Goal: Contribute content: Contribute content

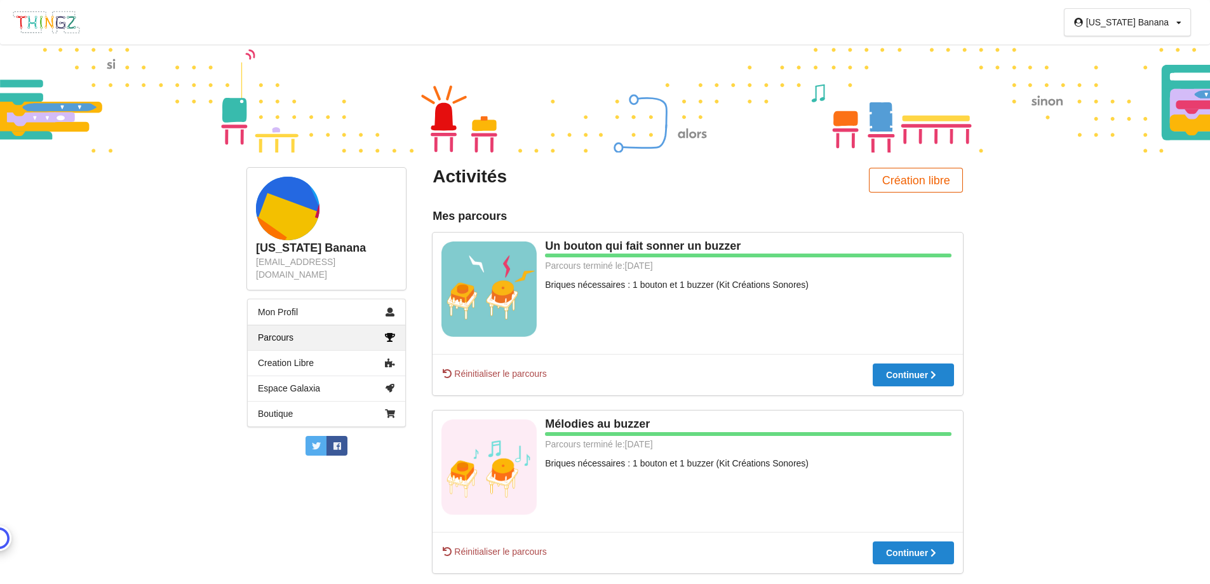
click at [911, 182] on button "Création libre" at bounding box center [916, 180] width 94 height 25
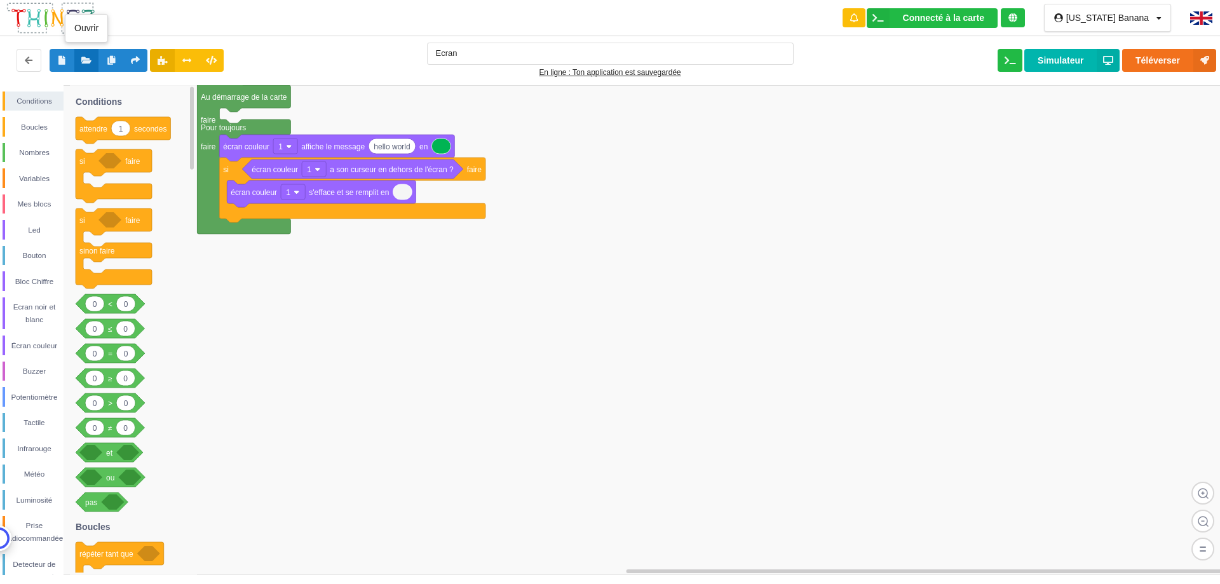
click at [90, 64] on icon at bounding box center [86, 60] width 11 height 8
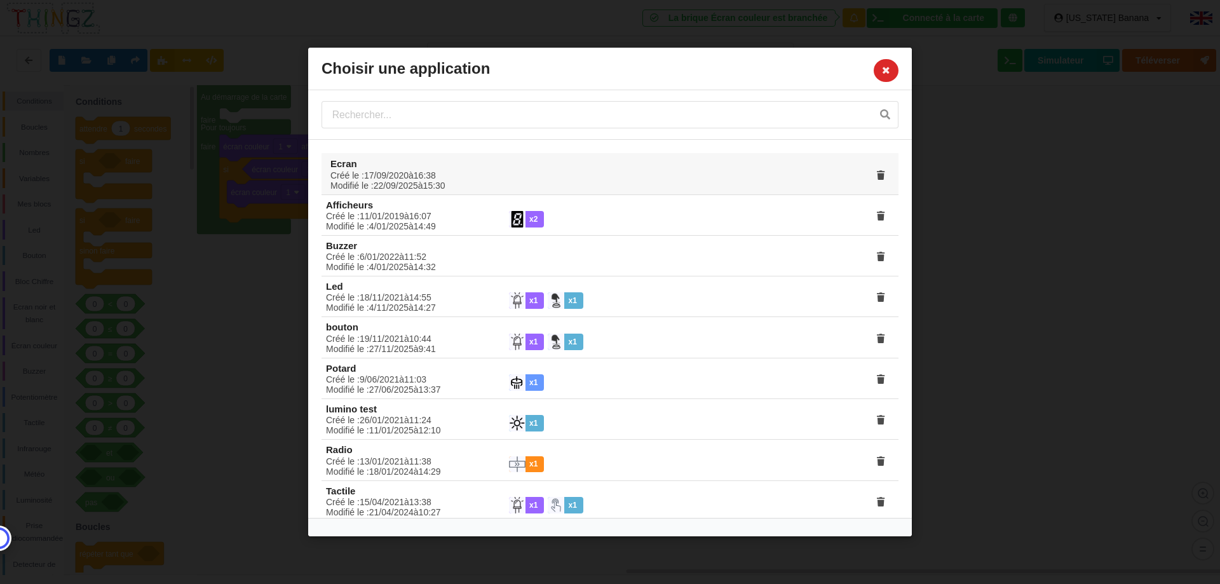
click at [344, 180] on div "Créé le : [DATE] 16 : 38 Modifié le : [DATE] 15 : 30" at bounding box center [412, 180] width 182 height 20
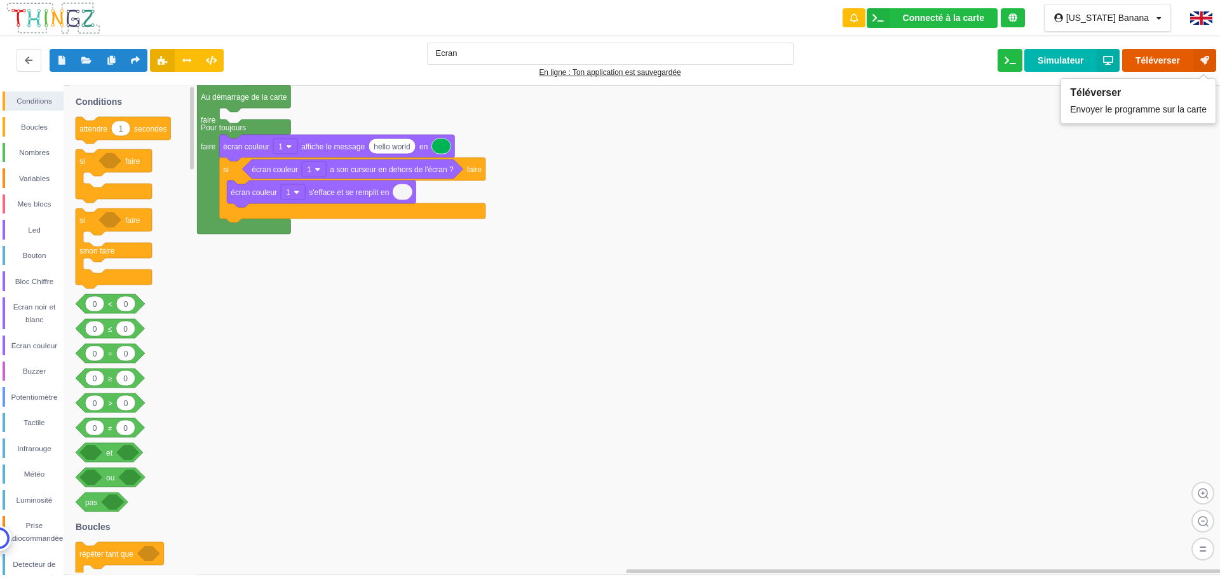
click at [1163, 59] on button "Téléverser" at bounding box center [1169, 60] width 94 height 23
click at [88, 63] on icon at bounding box center [86, 60] width 11 height 8
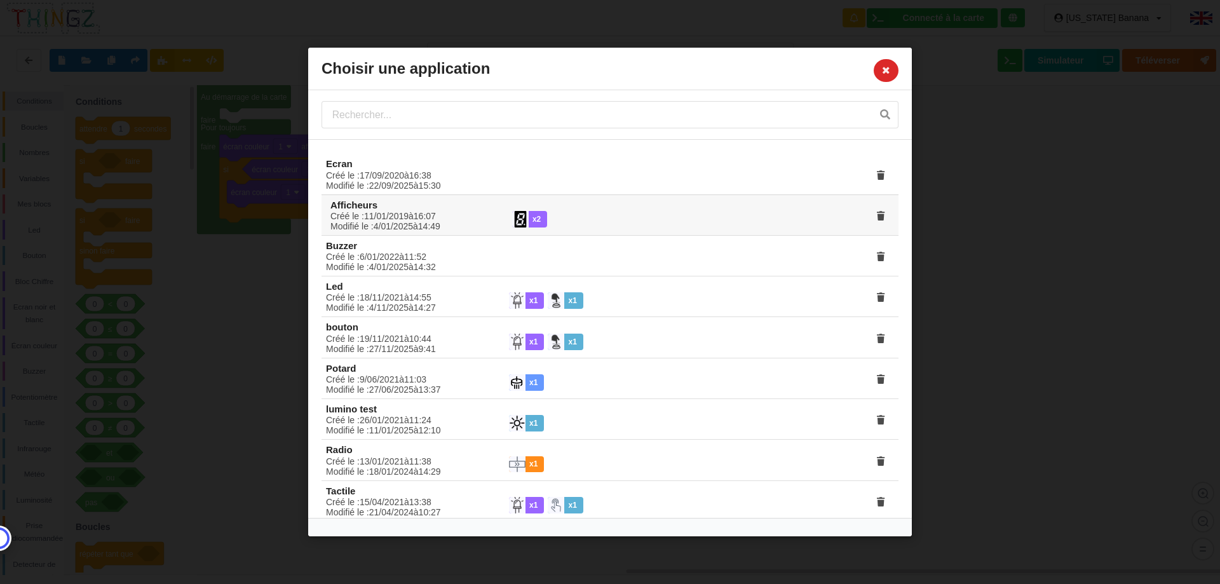
click at [386, 217] on div "Créé le : [DATE] 16 : 07 Modifié le : [DATE] 14 : 49" at bounding box center [412, 221] width 182 height 20
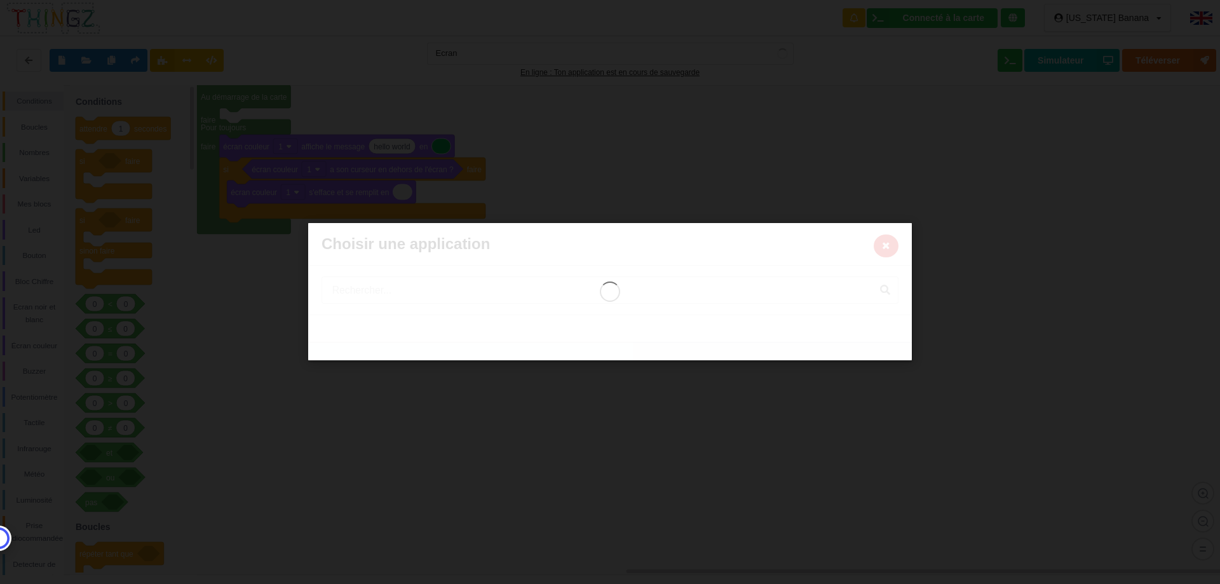
type input "Afficheurs"
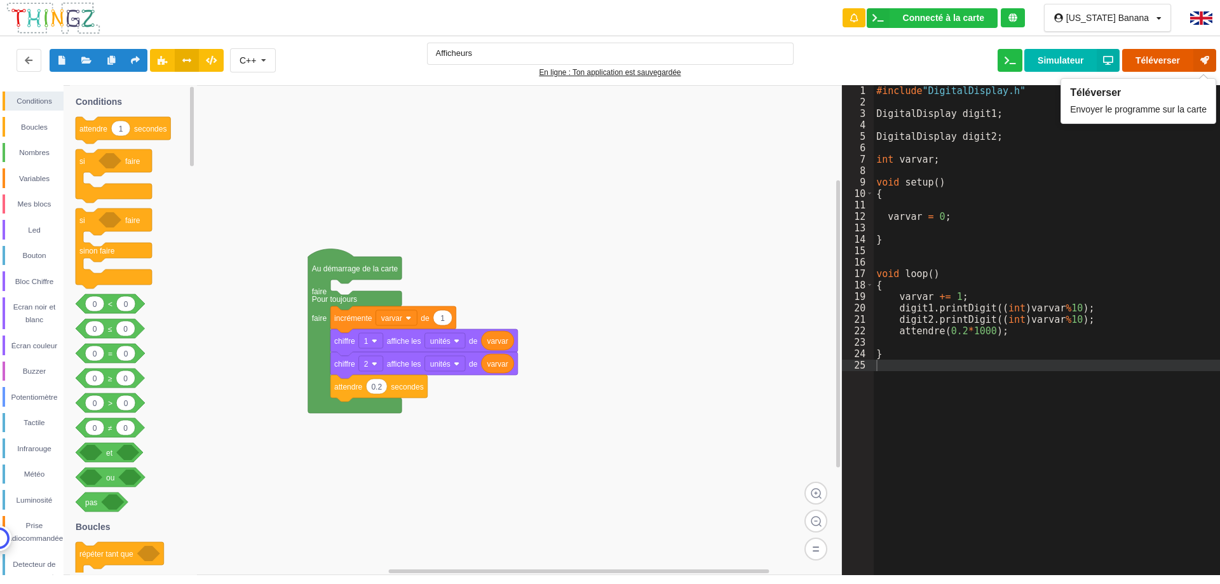
click at [1159, 55] on button "Téléverser" at bounding box center [1169, 60] width 94 height 23
